Goal: Navigation & Orientation: Find specific page/section

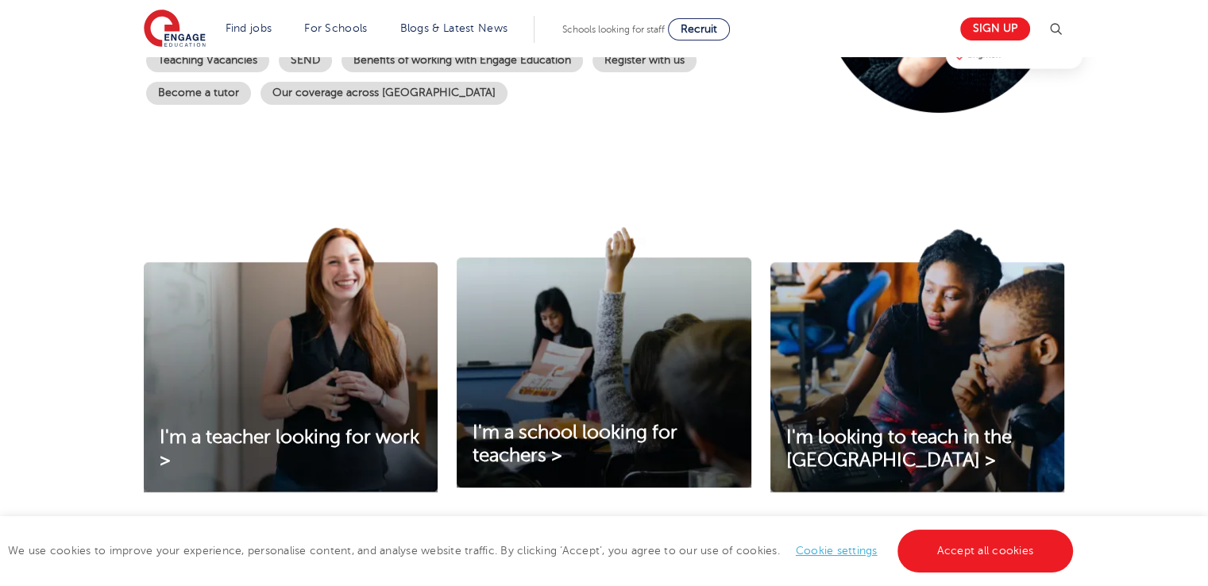
scroll to position [79, 0]
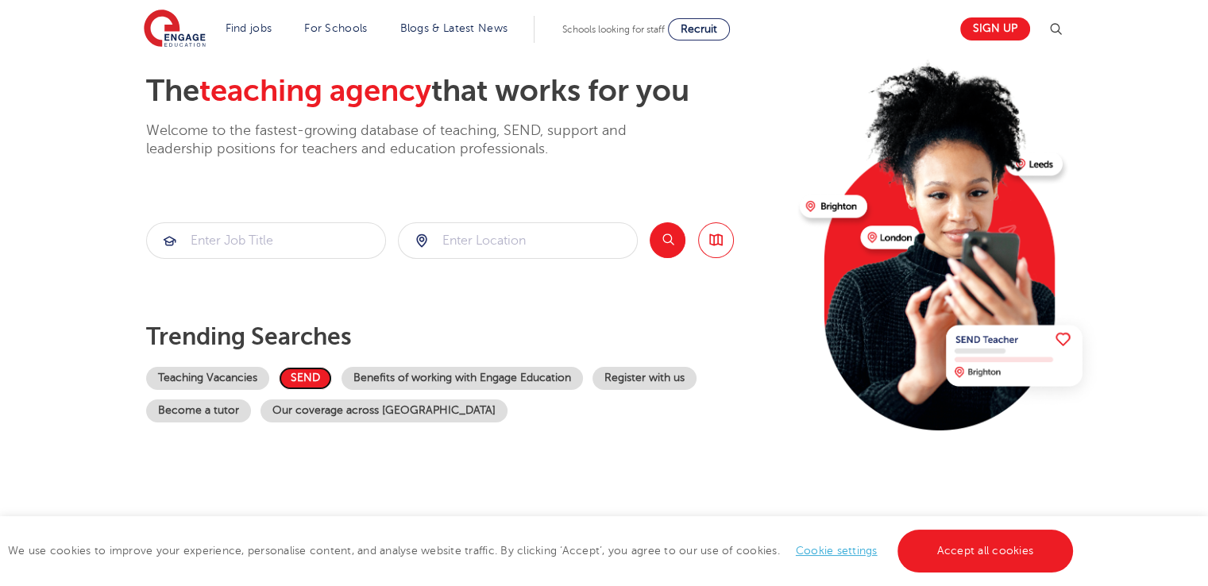
click at [312, 382] on link "SEND" at bounding box center [305, 378] width 53 height 23
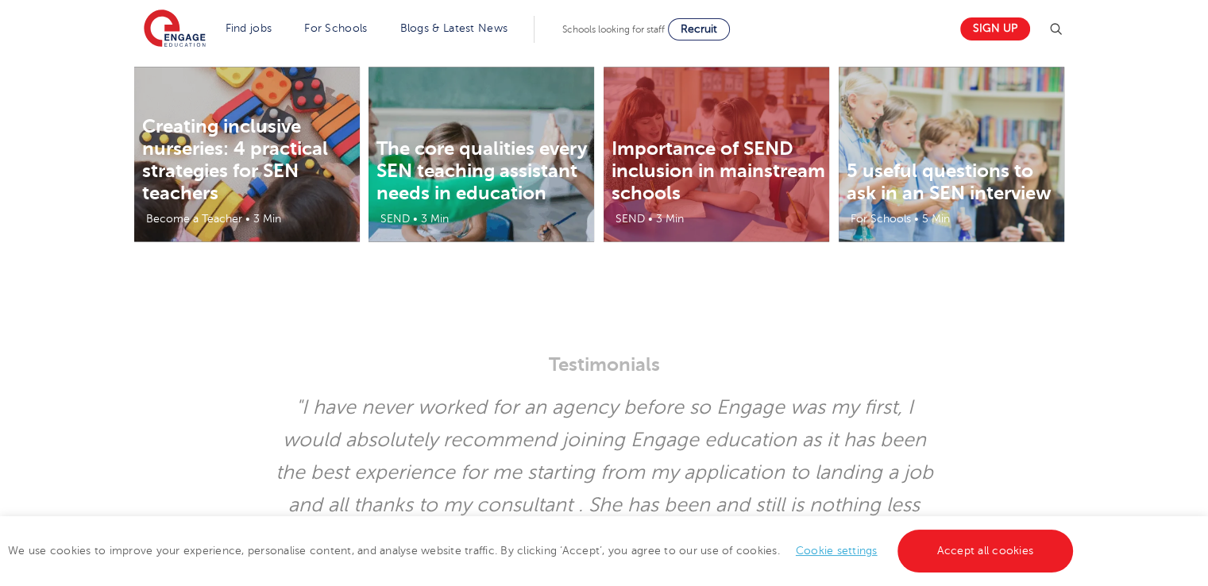
scroll to position [3019, 0]
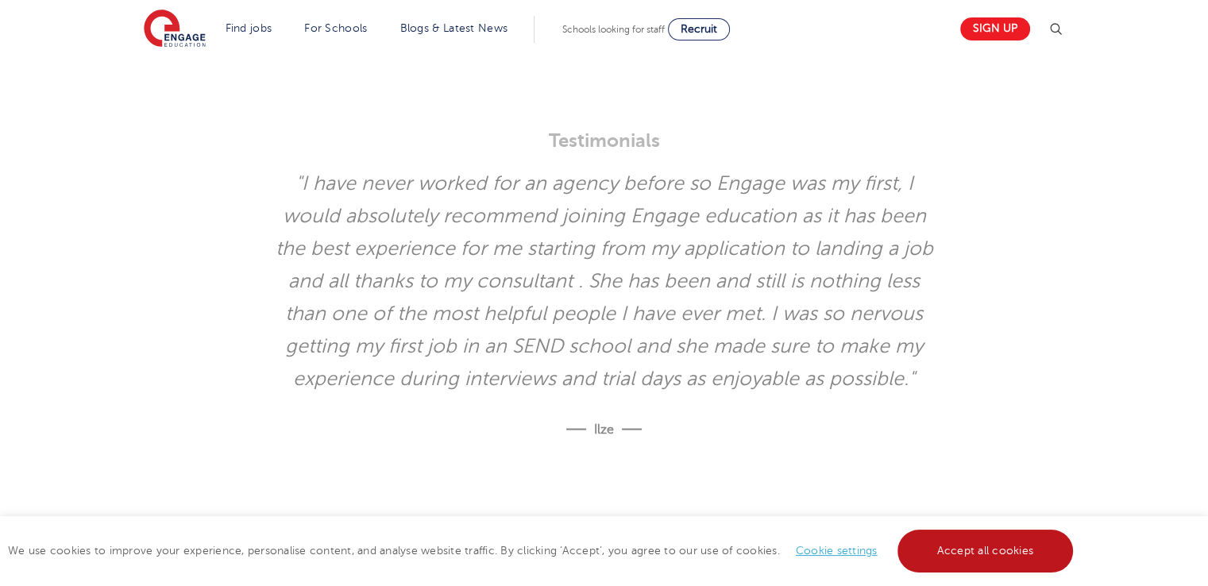
click at [957, 565] on link "Accept all cookies" at bounding box center [986, 551] width 176 height 43
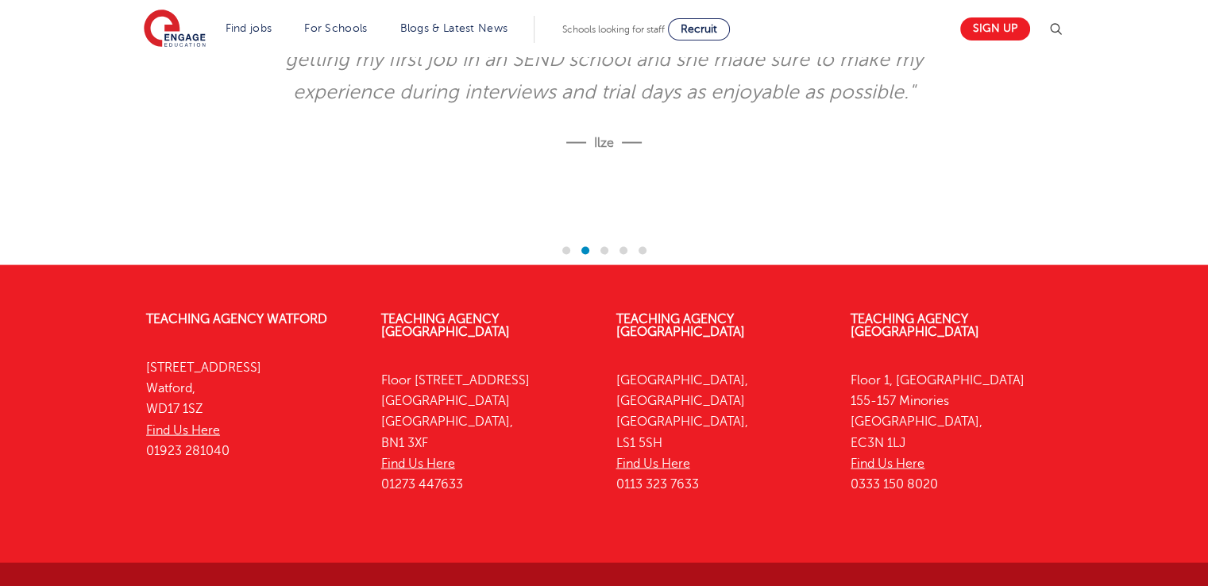
scroll to position [3314, 0]
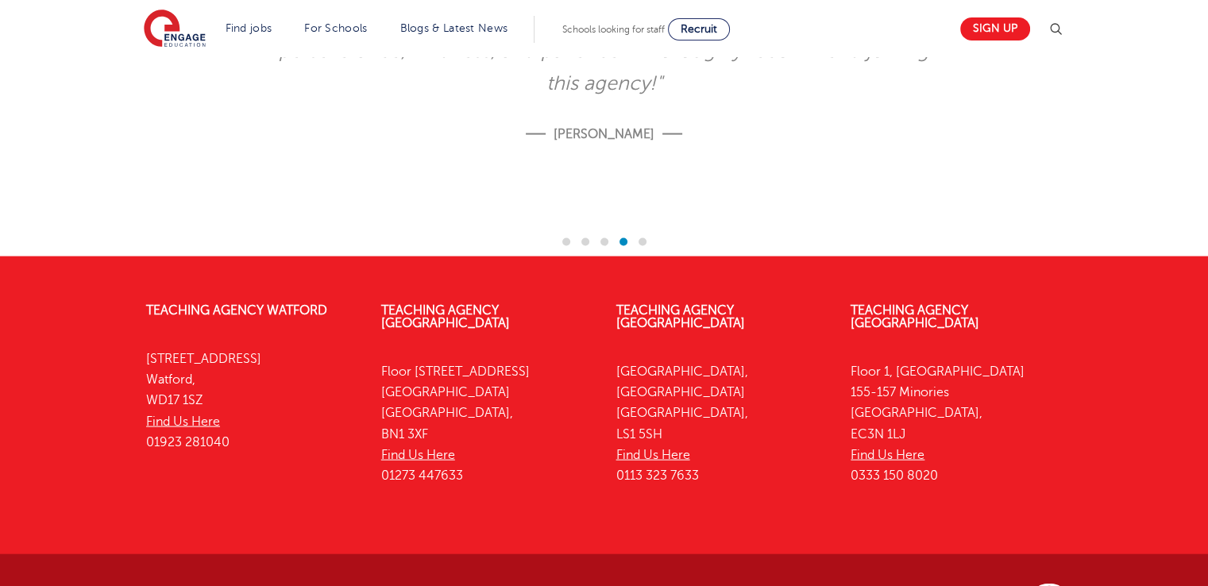
click at [787, 586] on link "About Us" at bounding box center [815, 593] width 56 height 11
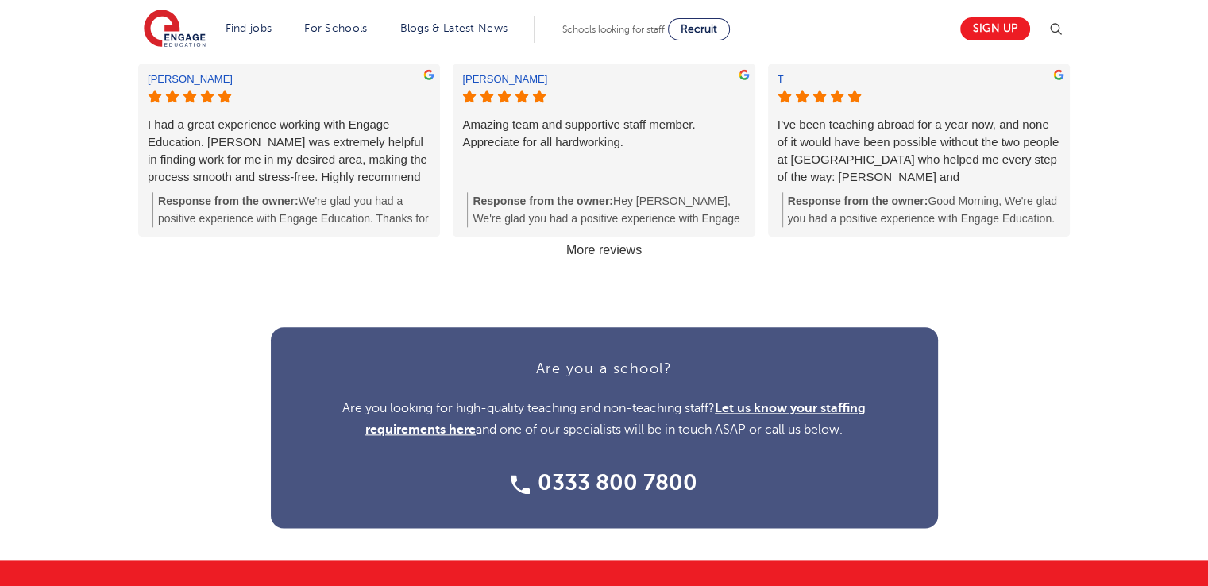
scroll to position [1827, 0]
